Goal: Task Accomplishment & Management: Complete application form

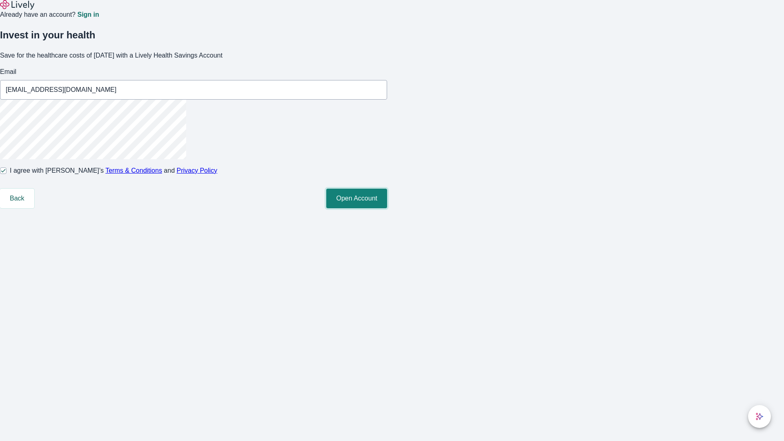
click at [387, 208] on button "Open Account" at bounding box center [356, 199] width 61 height 20
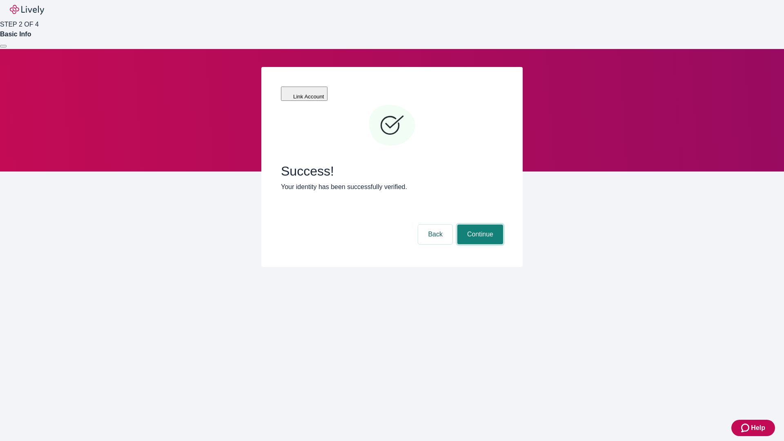
click at [479, 225] on button "Continue" at bounding box center [480, 235] width 46 height 20
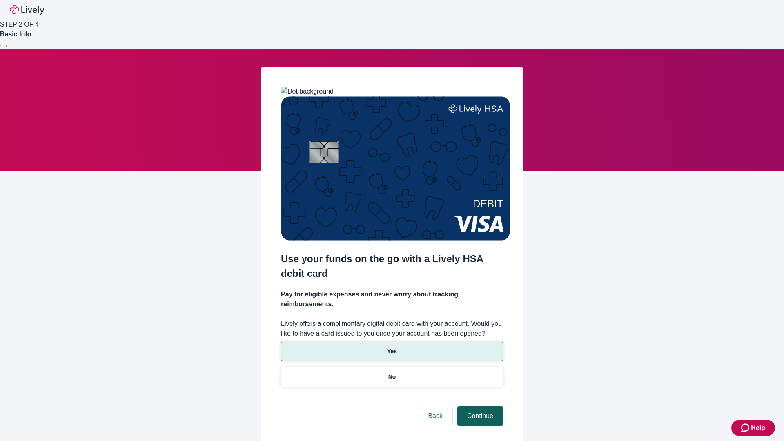
click at [391, 347] on p "Yes" at bounding box center [392, 351] width 10 height 9
click at [479, 406] on button "Continue" at bounding box center [480, 416] width 46 height 20
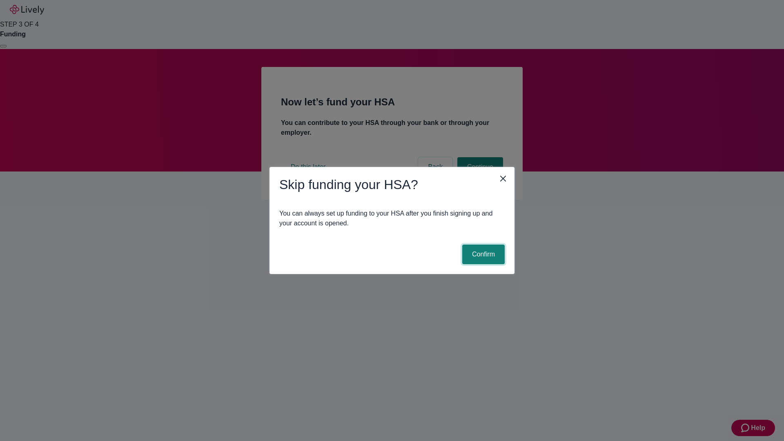
click at [482, 254] on button "Confirm" at bounding box center [483, 255] width 42 height 20
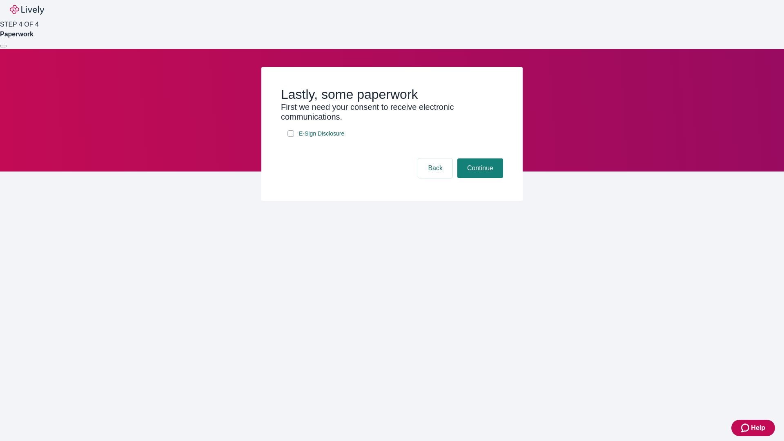
click at [291, 137] on input "E-Sign Disclosure" at bounding box center [290, 133] width 7 height 7
checkbox input "true"
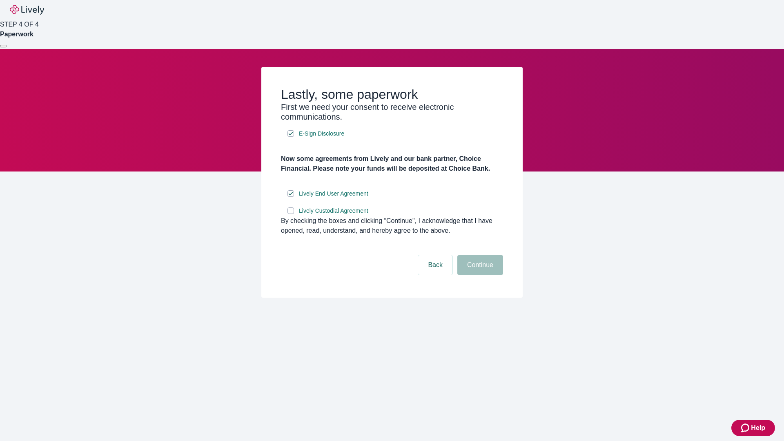
click at [291, 214] on input "Lively Custodial Agreement" at bounding box center [290, 210] width 7 height 7
checkbox input "true"
click at [479, 275] on button "Continue" at bounding box center [480, 265] width 46 height 20
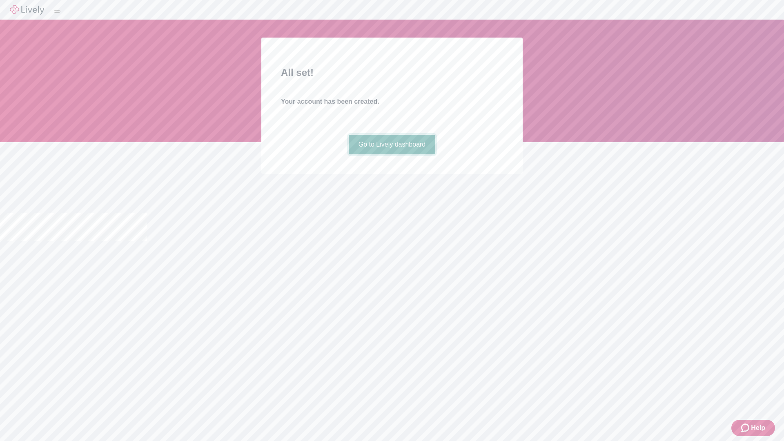
click at [391, 154] on link "Go to Lively dashboard" at bounding box center [392, 145] width 87 height 20
